Goal: Navigation & Orientation: Find specific page/section

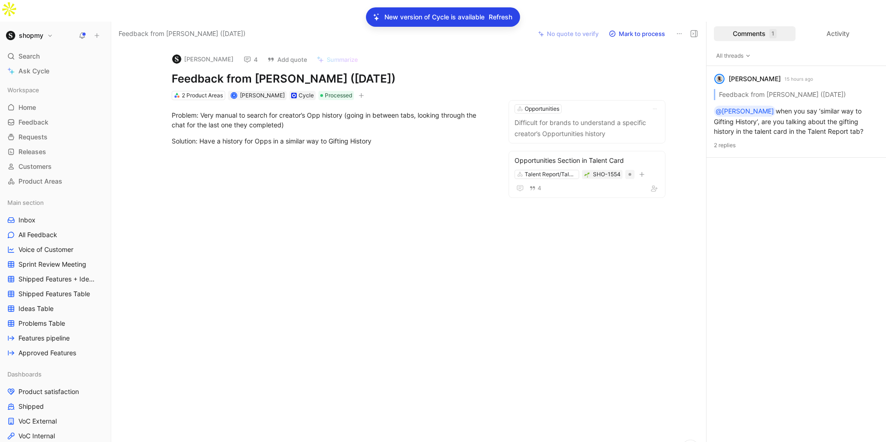
click at [500, 9] on div "New version of Cycle is available Refresh" at bounding box center [443, 16] width 154 height 19
click at [500, 12] on span "Refresh" at bounding box center [500, 17] width 24 height 11
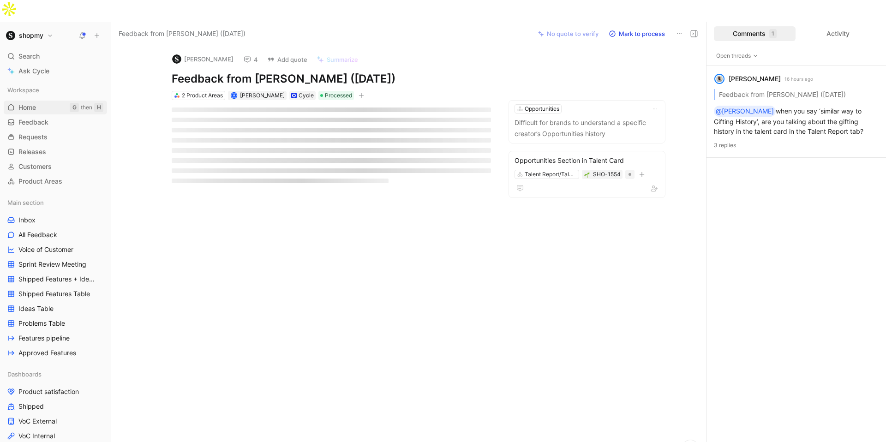
click at [48, 101] on link "Home G then H" at bounding box center [55, 108] width 103 height 14
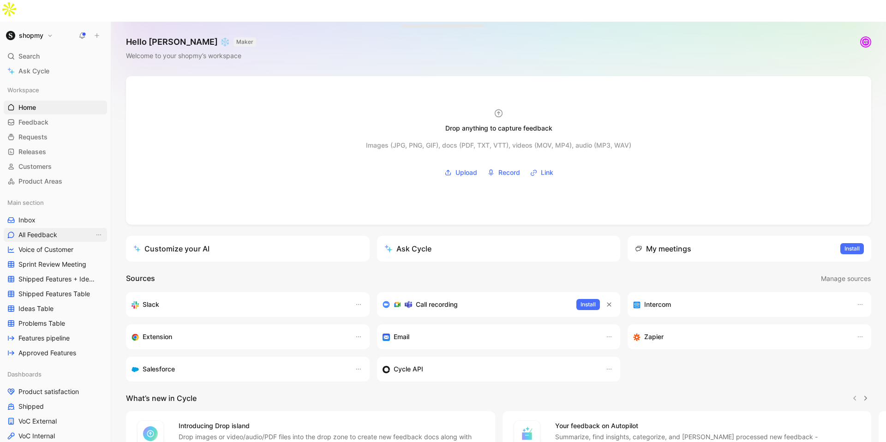
click at [54, 228] on link "All Feedback" at bounding box center [55, 235] width 103 height 14
